Goal: Task Accomplishment & Management: Manage account settings

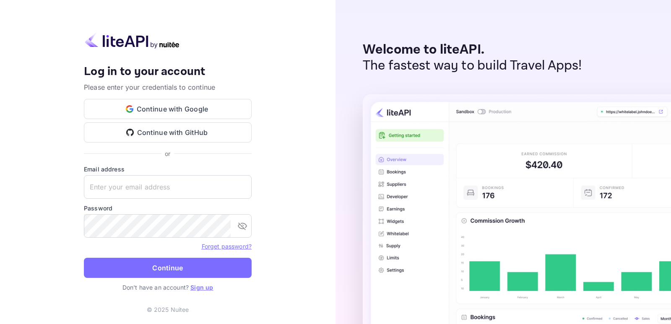
click at [34, 84] on div "Your account has been created successfully, a confirmation link has been sent t…" at bounding box center [168, 162] width 336 height 324
click at [37, 91] on div "Your account has been created successfully, a confirmation link has been sent t…" at bounding box center [168, 162] width 336 height 324
click at [187, 109] on button "Continue with Google" at bounding box center [168, 109] width 168 height 20
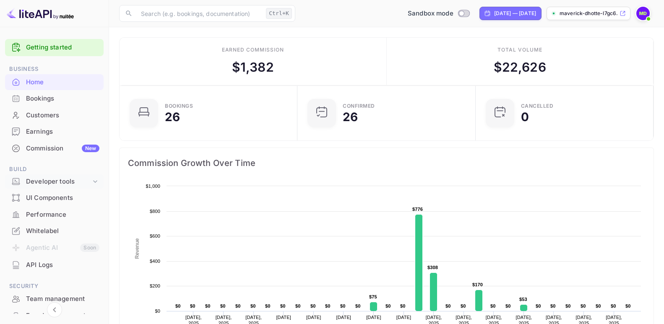
click at [48, 182] on div "Developer tools" at bounding box center [58, 182] width 65 height 10
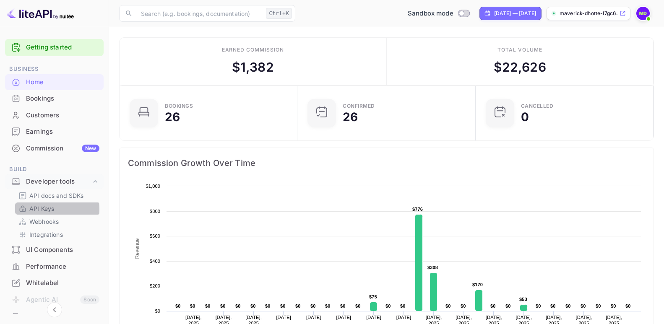
click at [46, 209] on p "API Keys" at bounding box center [41, 208] width 25 height 9
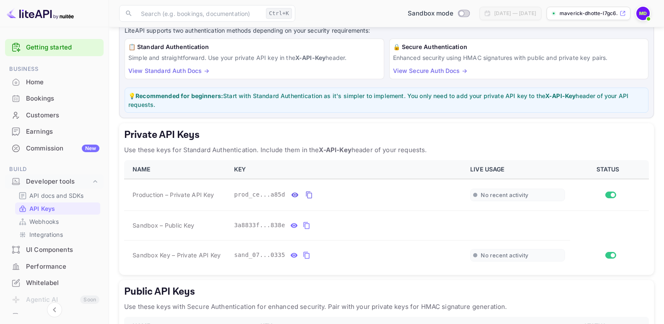
scroll to position [56, 0]
click at [291, 195] on icon "private api keys table" at bounding box center [294, 194] width 7 height 5
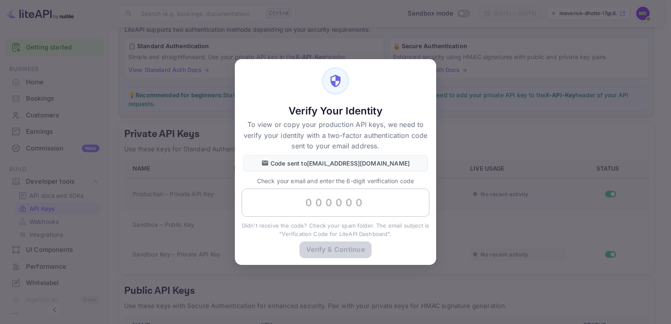
click at [310, 207] on input "text" at bounding box center [336, 203] width 188 height 29
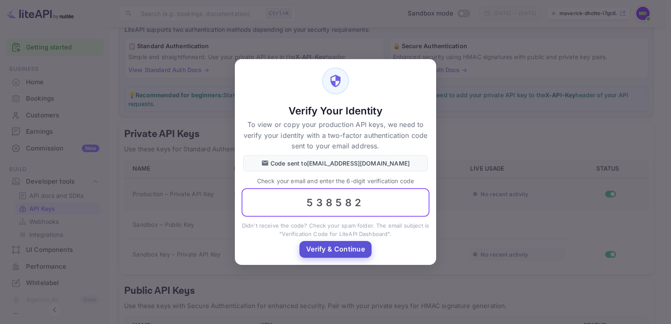
type input "538582"
click at [326, 249] on button "Verify & Continue" at bounding box center [335, 249] width 72 height 16
click at [326, 249] on div "Verify & Continue" at bounding box center [335, 253] width 201 height 23
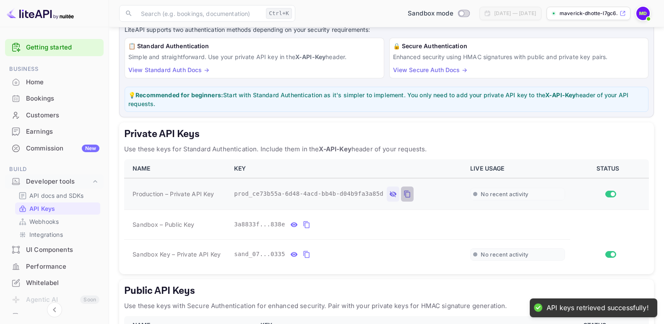
click at [404, 193] on icon "private api keys table" at bounding box center [407, 194] width 6 height 7
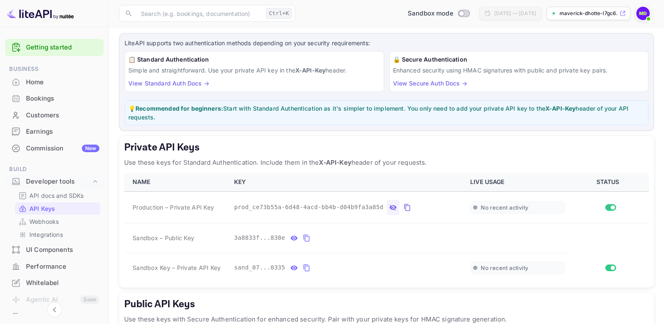
scroll to position [0, 0]
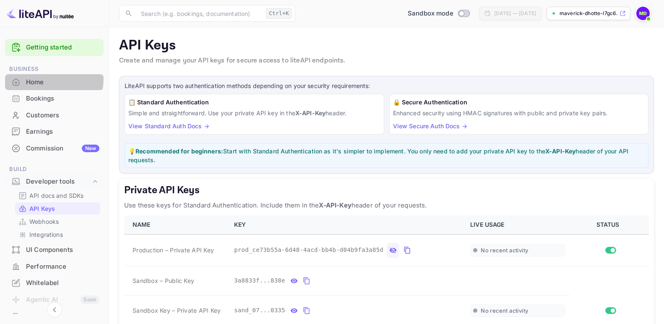
click at [37, 78] on div "Home" at bounding box center [62, 83] width 73 height 10
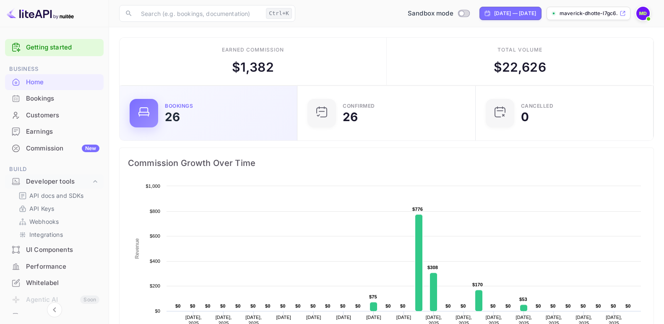
scroll to position [129, 166]
